Goal: Navigation & Orientation: Find specific page/section

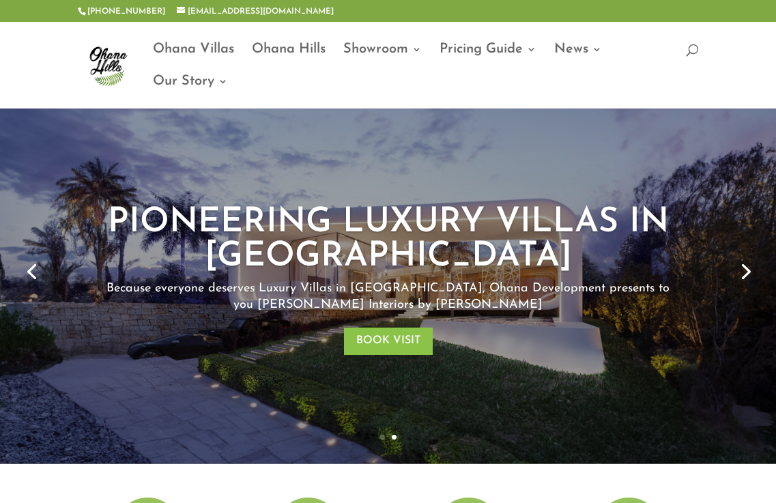
click at [752, 269] on link "Next" at bounding box center [744, 270] width 33 height 33
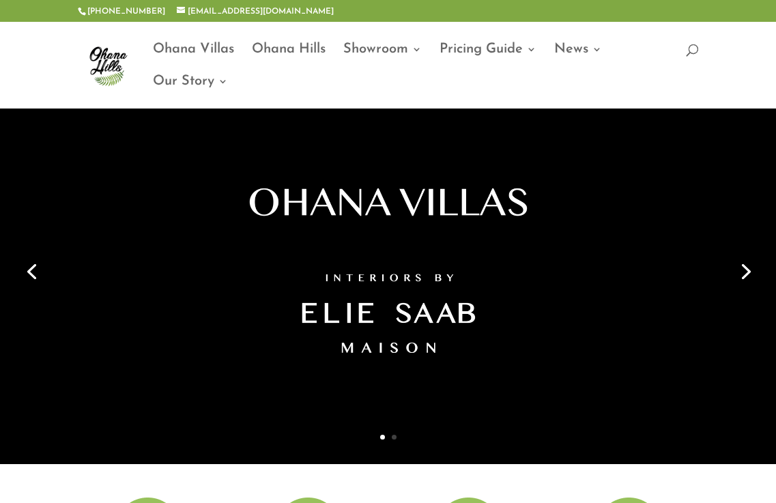
click at [752, 269] on link "Next" at bounding box center [744, 270] width 33 height 33
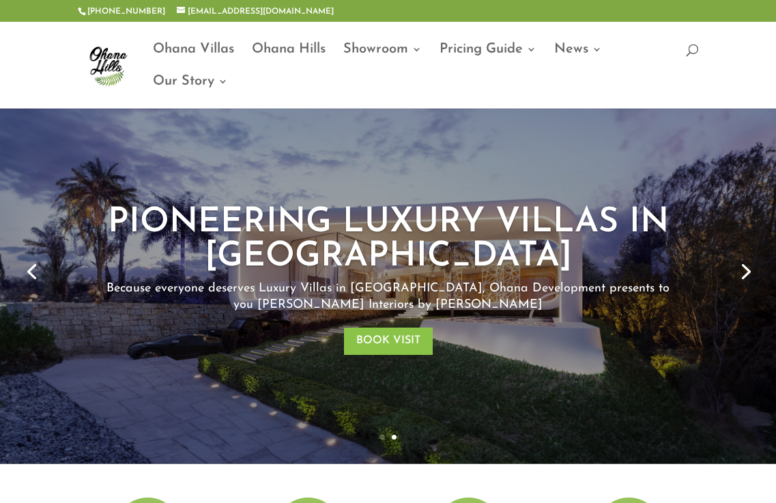
click at [749, 275] on link "Next" at bounding box center [744, 270] width 33 height 33
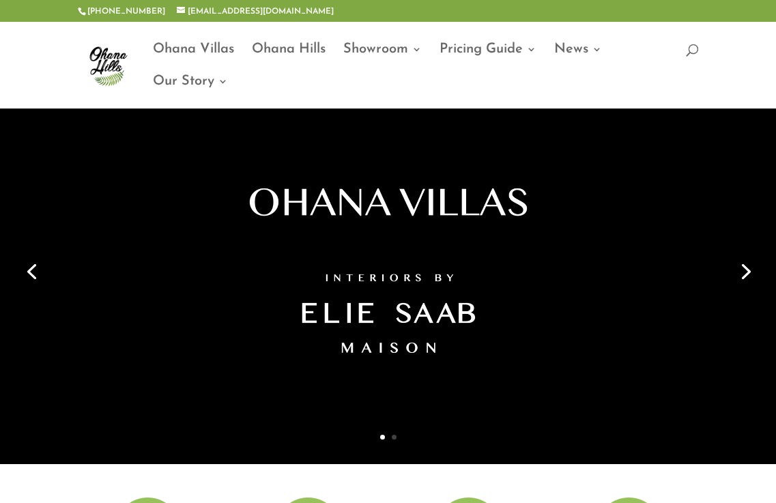
click at [743, 268] on link "Next" at bounding box center [744, 270] width 33 height 33
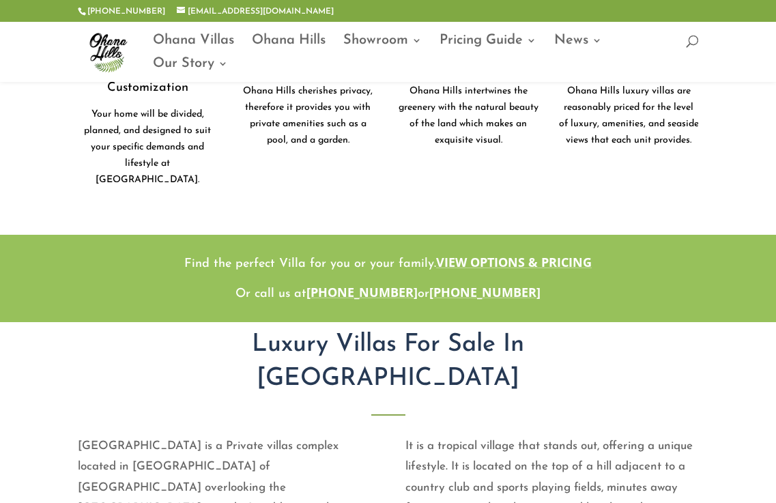
scroll to position [546, 0]
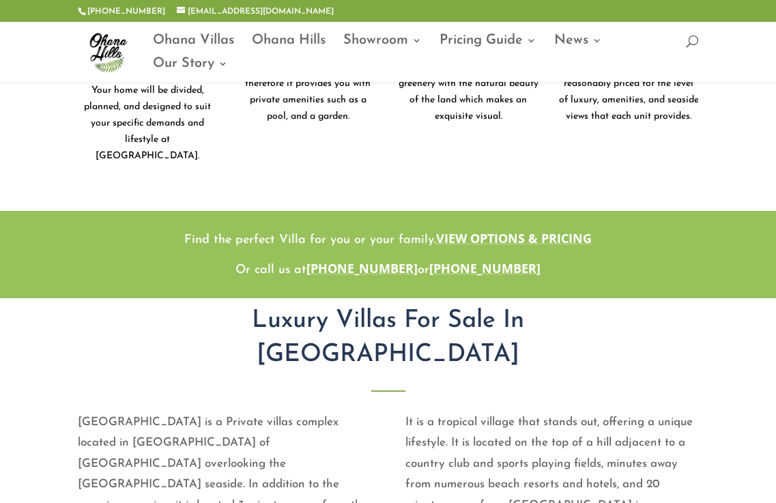
click at [536, 230] on link "View Options & Pricing" at bounding box center [514, 238] width 156 height 16
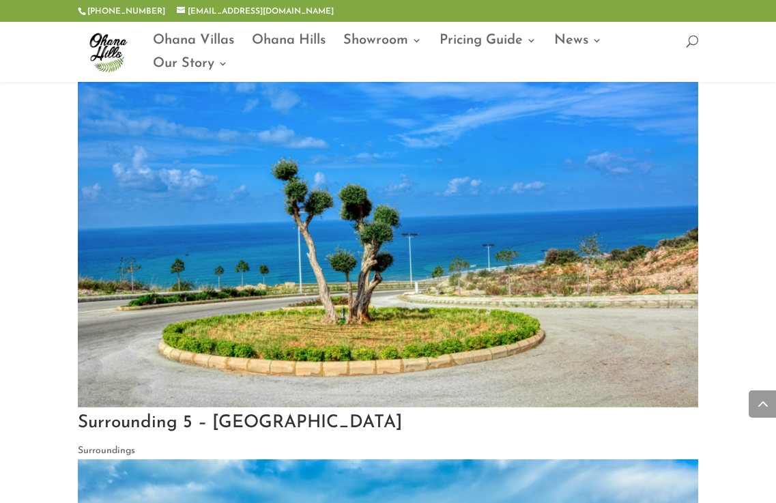
scroll to position [560, 0]
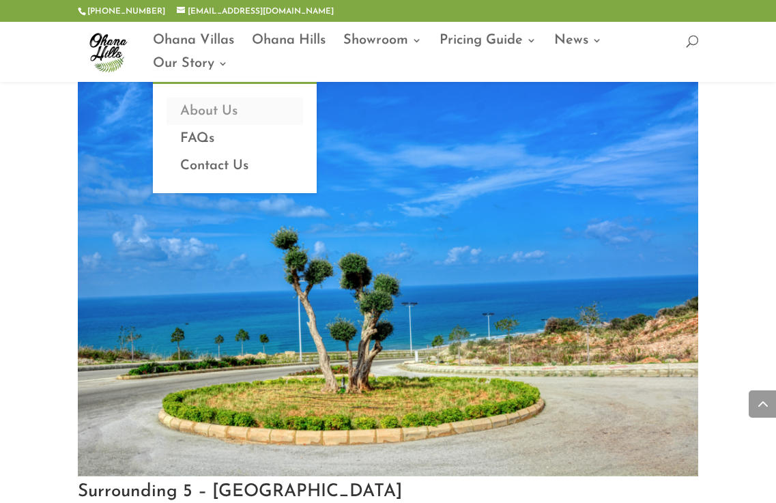
click at [211, 105] on link "About Us" at bounding box center [234, 111] width 136 height 27
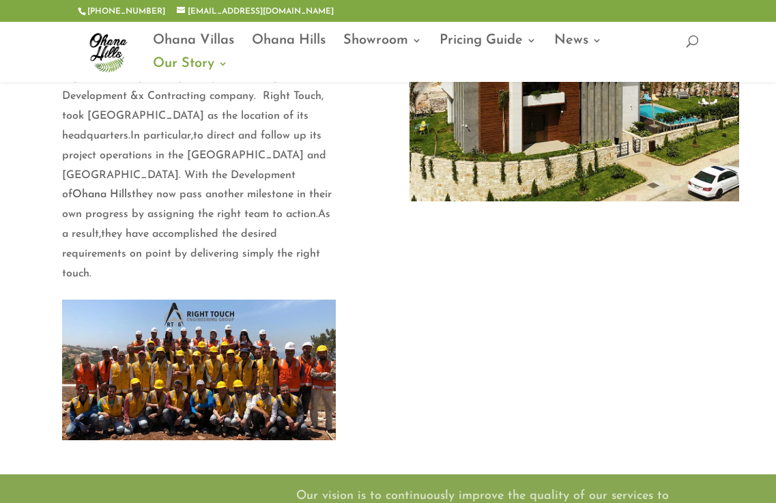
scroll to position [193, 0]
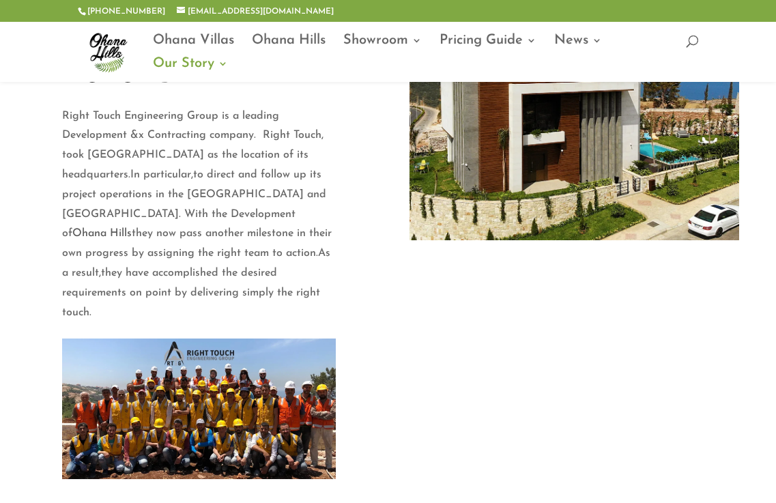
scroll to position [193, 0]
